Goal: Information Seeking & Learning: Check status

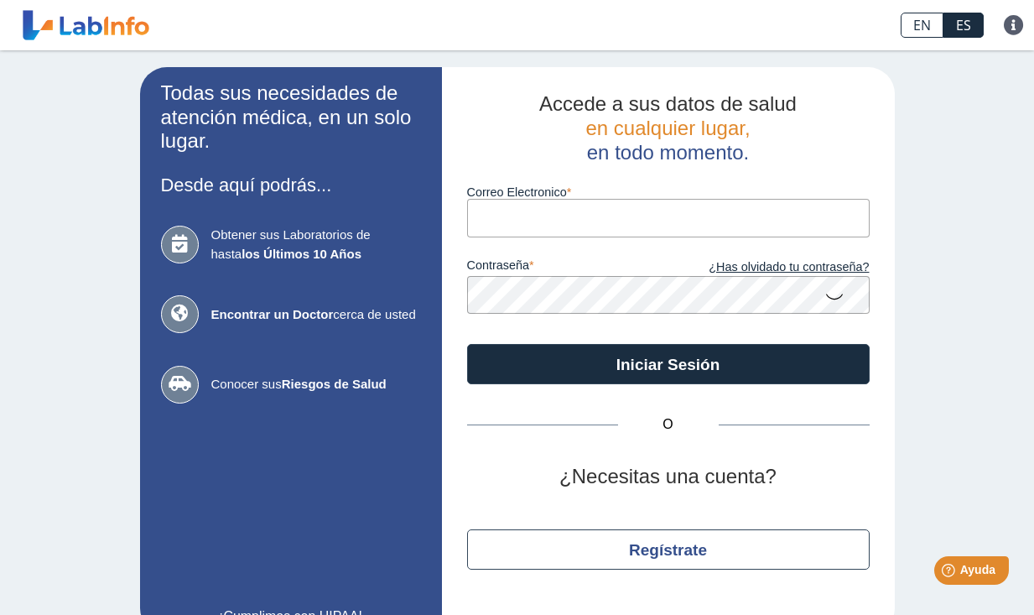
type input "[EMAIL_ADDRESS][DOMAIN_NAME]"
click at [661, 362] on button "Iniciar Sesión" at bounding box center [668, 364] width 402 height 40
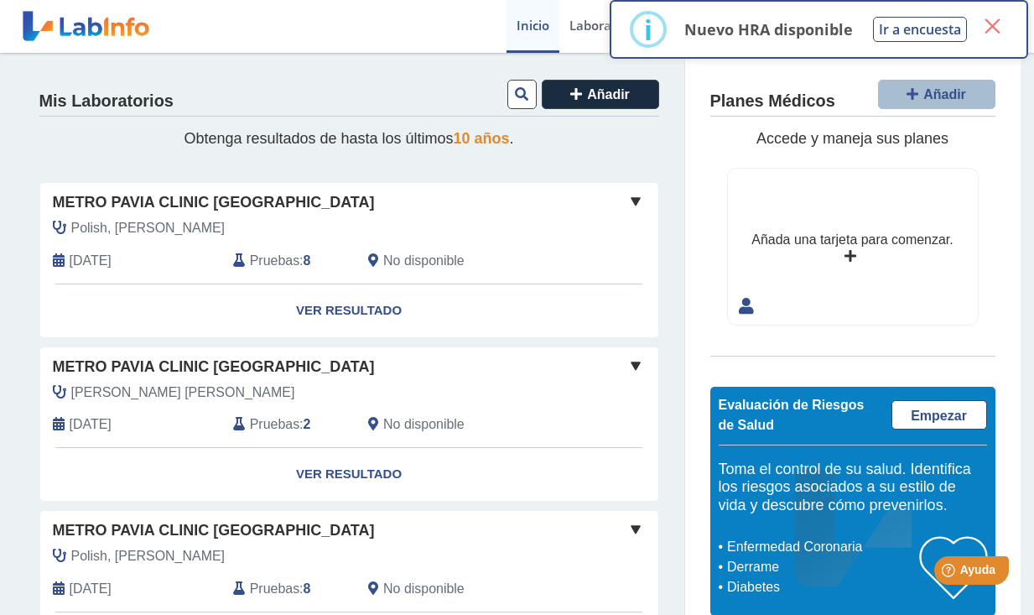
click at [993, 34] on button "×" at bounding box center [992, 26] width 30 height 30
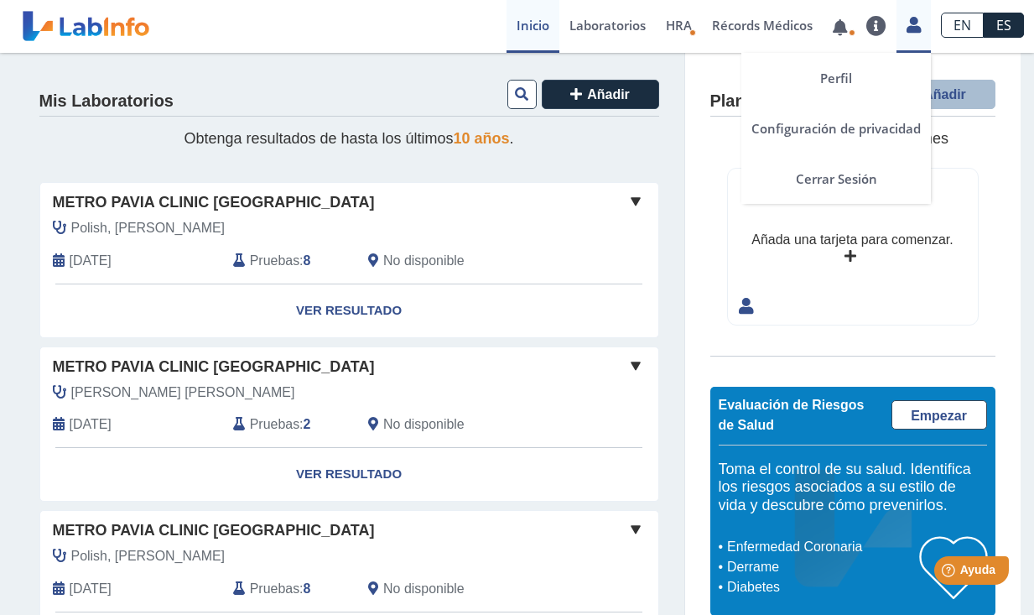
click at [916, 27] on icon at bounding box center [913, 24] width 14 height 13
click at [843, 174] on link "Cerrar Sesión" at bounding box center [835, 178] width 189 height 50
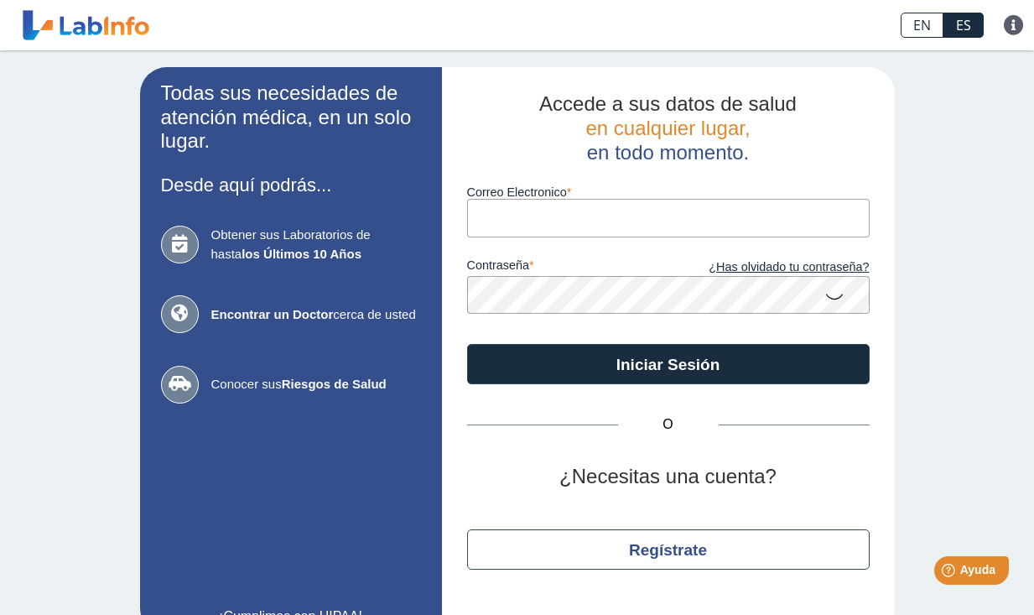
type input "[EMAIL_ADDRESS][DOMAIN_NAME]"
click at [661, 362] on button "Iniciar Sesión" at bounding box center [668, 364] width 402 height 40
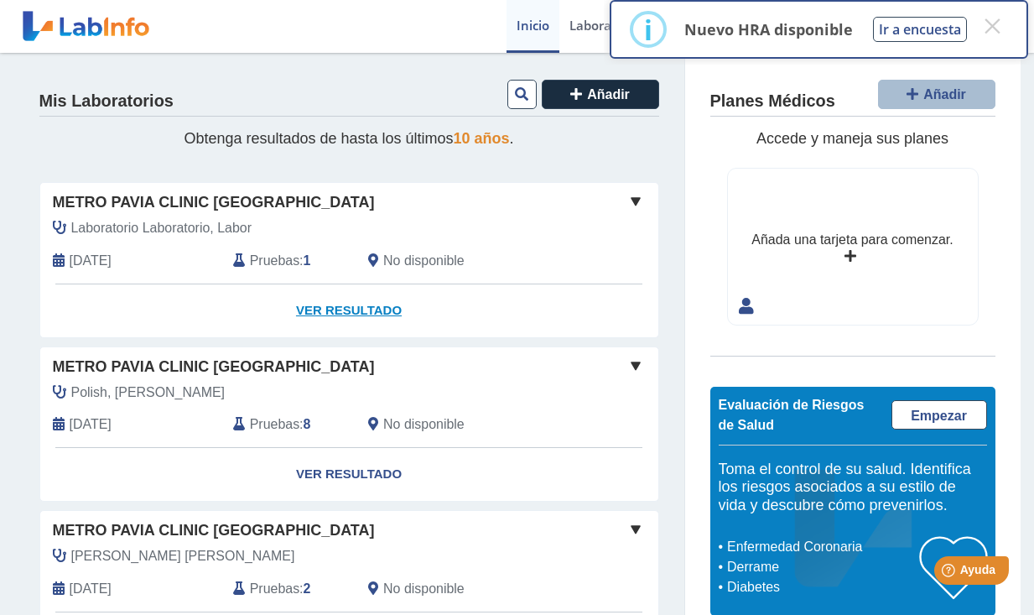
click at [319, 304] on link "Ver Resultado" at bounding box center [349, 310] width 618 height 53
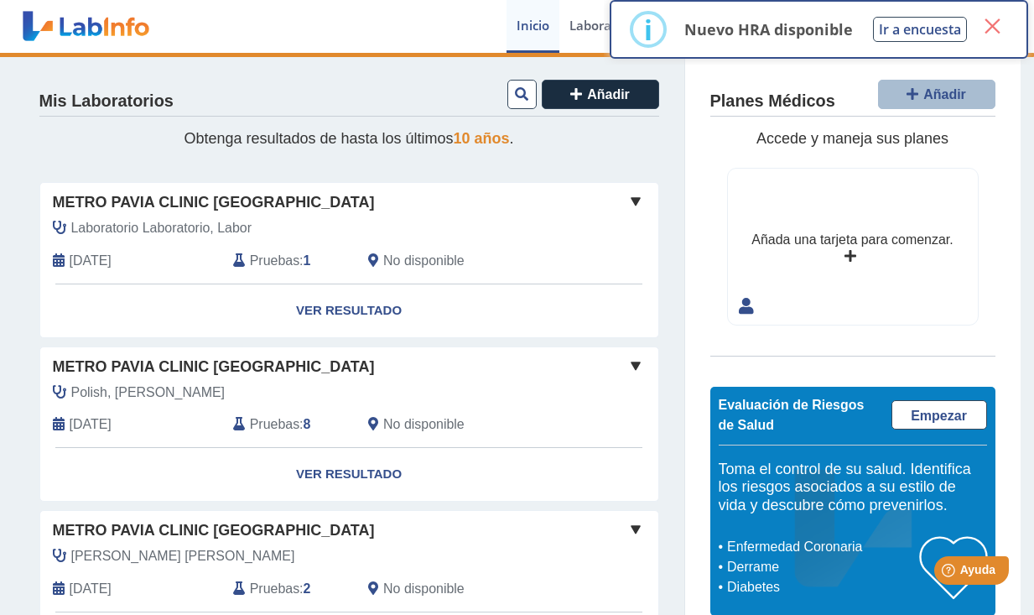
click at [995, 26] on button "×" at bounding box center [992, 26] width 30 height 30
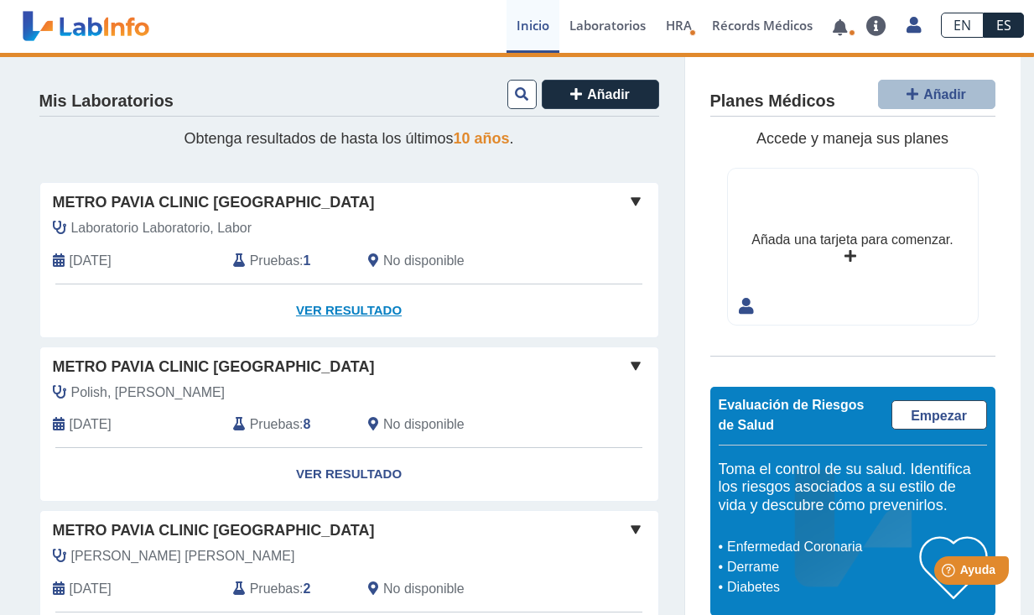
click at [342, 309] on link "Ver Resultado" at bounding box center [349, 310] width 618 height 53
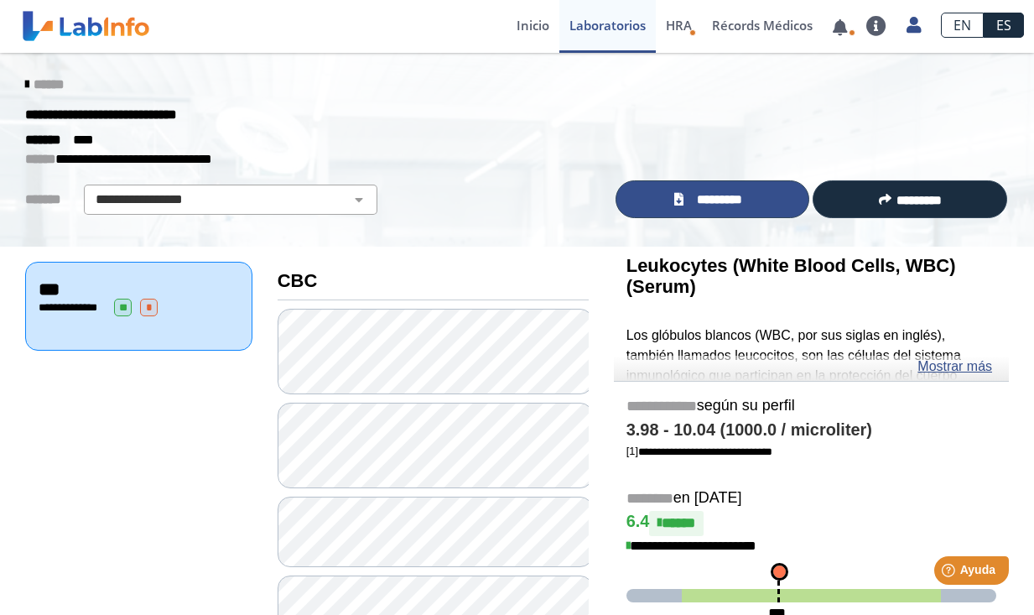
click at [688, 200] on span "*********" at bounding box center [719, 199] width 62 height 18
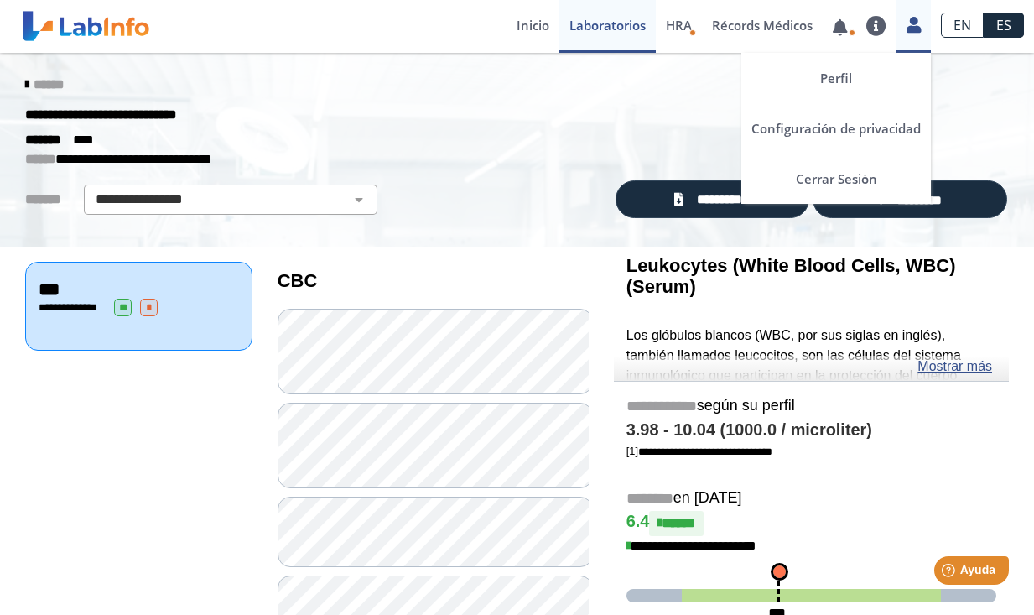
click at [918, 27] on icon at bounding box center [913, 24] width 14 height 13
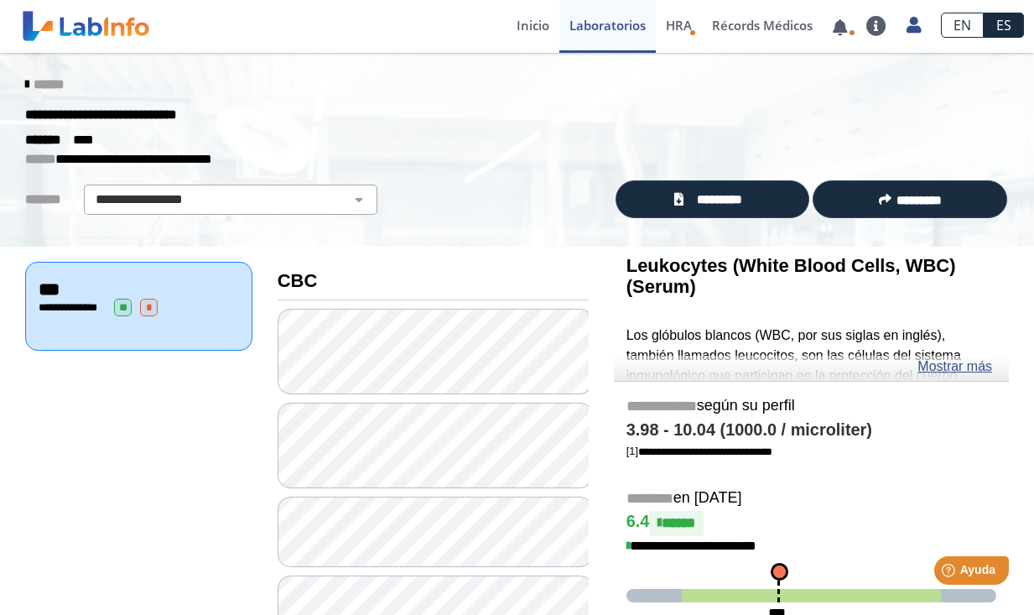
click at [529, 132] on div "******* ****" at bounding box center [517, 139] width 1009 height 19
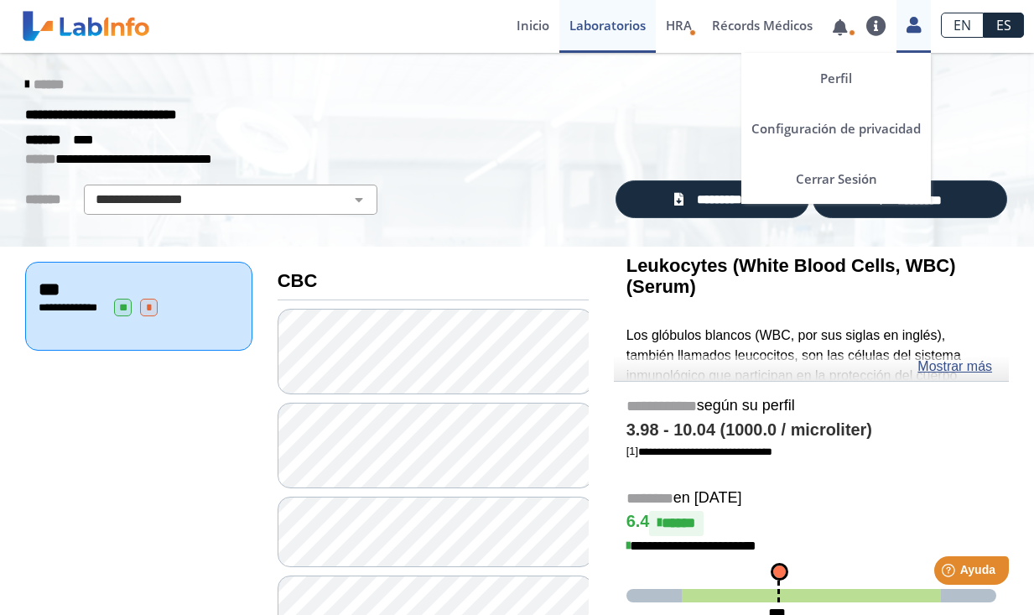
click at [908, 25] on icon at bounding box center [913, 24] width 14 height 13
click at [837, 183] on link "Cerrar Sesión" at bounding box center [835, 178] width 189 height 50
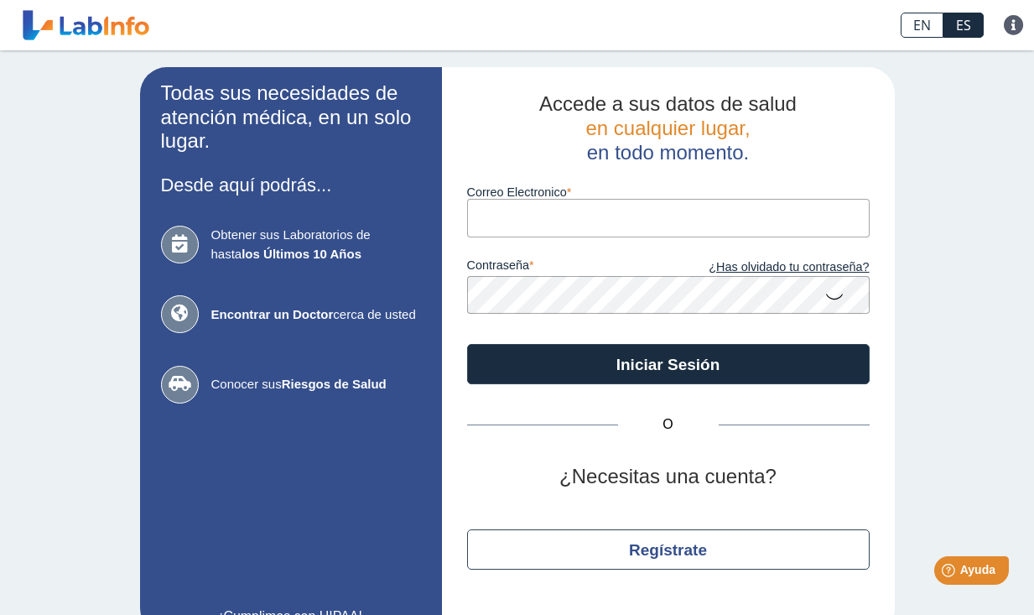
type input "[EMAIL_ADDRESS][DOMAIN_NAME]"
click at [661, 362] on button "Iniciar Sesión" at bounding box center [668, 364] width 402 height 40
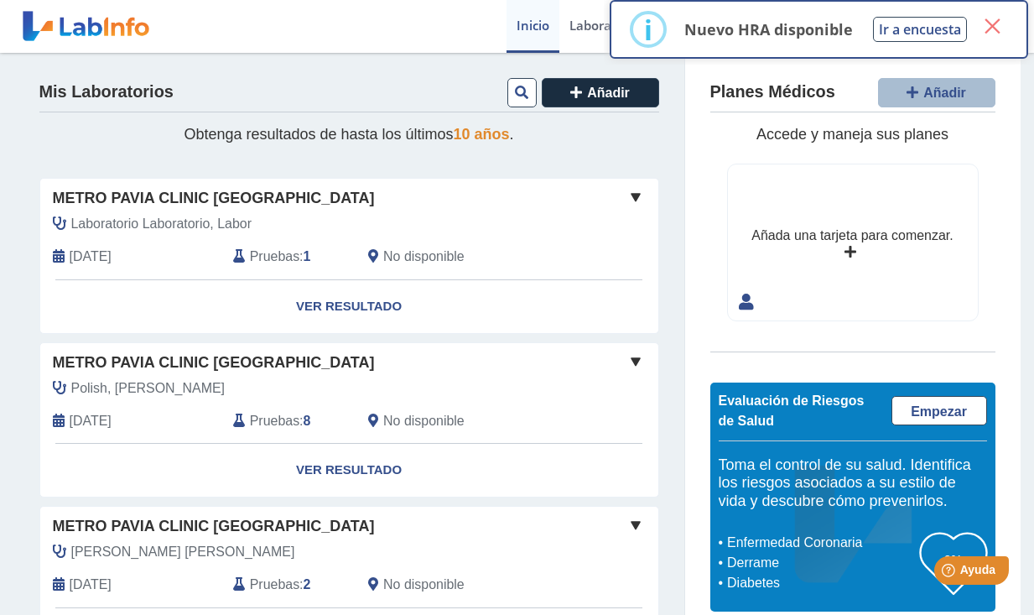
click at [992, 30] on button "×" at bounding box center [992, 26] width 30 height 30
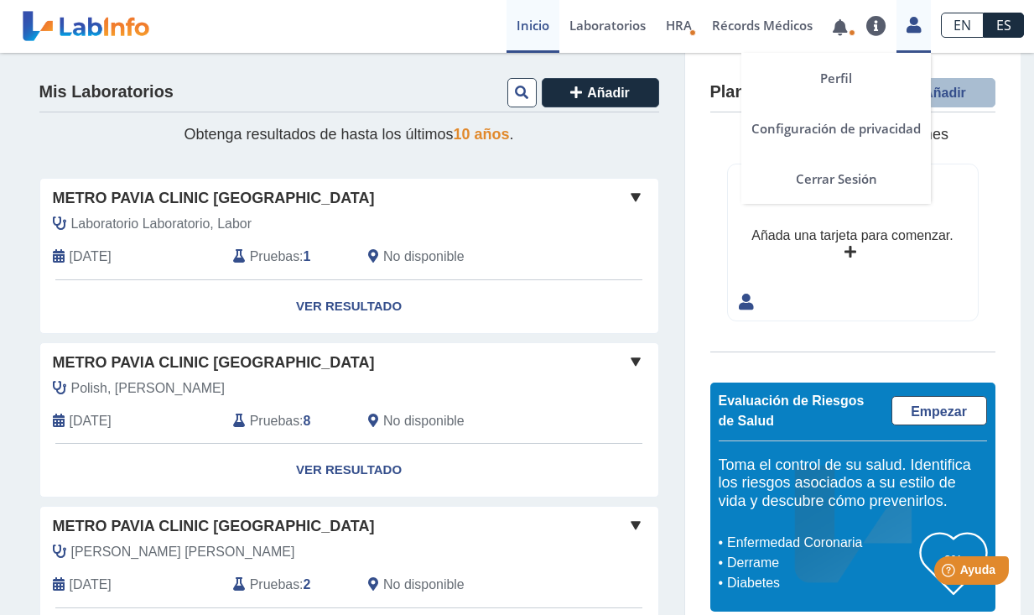
click at [925, 18] on link at bounding box center [913, 23] width 34 height 22
click at [827, 183] on link "Cerrar Sesión" at bounding box center [835, 178] width 189 height 50
